Goal: Task Accomplishment & Management: Manage account settings

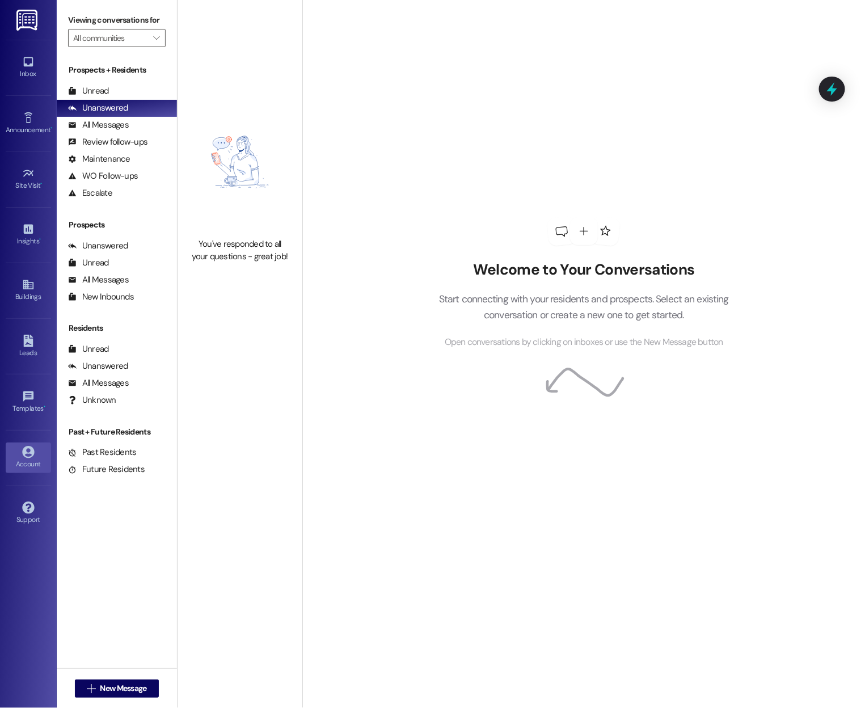
click at [26, 459] on div "Account" at bounding box center [28, 463] width 57 height 11
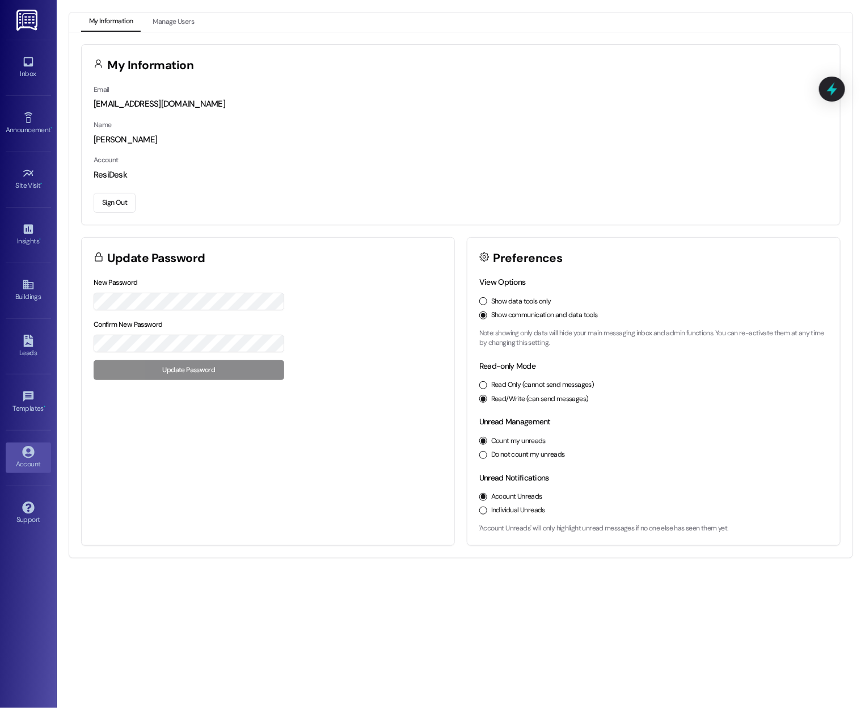
click at [122, 202] on button "Sign Out" at bounding box center [115, 203] width 42 height 20
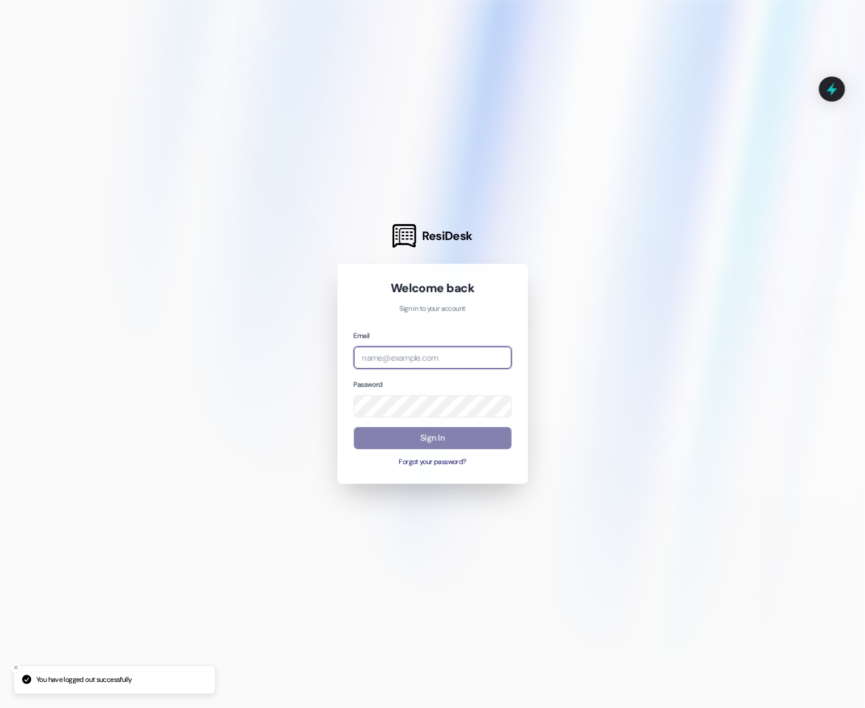
click at [401, 362] on input "email" at bounding box center [433, 357] width 158 height 22
type input "r"
type input "[EMAIL_ADDRESS][DOMAIN_NAME]"
